Goal: Contribute content: Add original content to the website for others to see

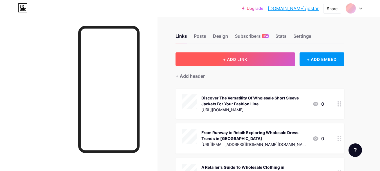
click at [231, 64] on button "+ ADD LINK" at bounding box center [236, 59] width 120 height 14
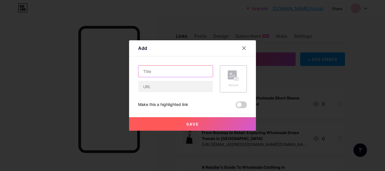
click at [157, 74] on input "text" at bounding box center [175, 71] width 74 height 11
click at [152, 73] on input "text" at bounding box center [175, 71] width 74 height 11
paste input "Growing Your Business with Stylish Wholesale Quarter Sleeve Tops"
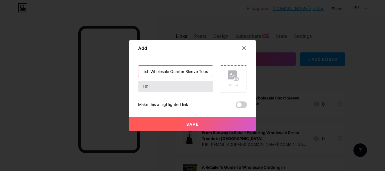
type input "Growing Your Business with Stylish Wholesale Quarter Sleeve Tops"
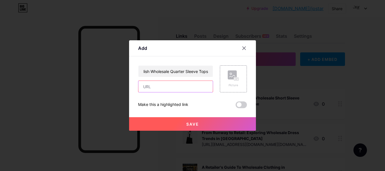
scroll to position [0, 0]
click at [150, 84] on input "text" at bounding box center [175, 86] width 74 height 11
paste input "[URL][DOMAIN_NAME]"
type input "[URL][DOMAIN_NAME]"
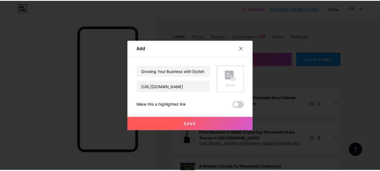
scroll to position [0, 0]
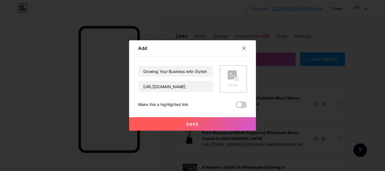
click at [178, 127] on button "Save" at bounding box center [192, 124] width 127 height 14
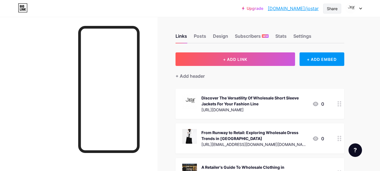
click at [333, 12] on div "Share" at bounding box center [332, 9] width 18 height 10
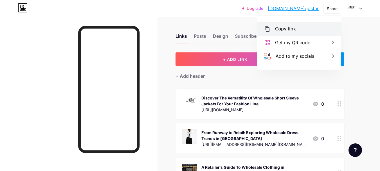
click at [280, 28] on div "Copy link" at bounding box center [285, 29] width 21 height 7
click at [283, 32] on div "Copy link" at bounding box center [285, 29] width 21 height 7
